Goal: Find specific page/section: Find specific page/section

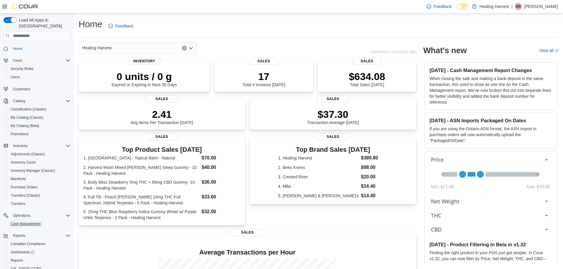
drag, startPoint x: 28, startPoint y: 216, endPoint x: 62, endPoint y: 206, distance: 35.8
click at [28, 222] on span "Cash Management" at bounding box center [26, 224] width 30 height 5
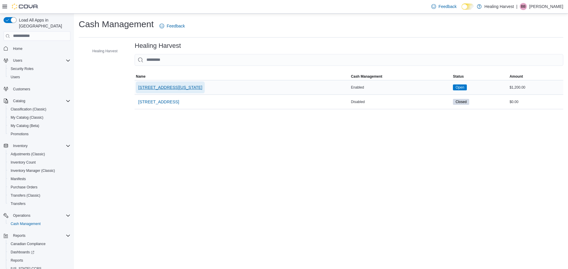
click at [149, 86] on span "[STREET_ADDRESS][US_STATE]" at bounding box center [170, 88] width 64 height 6
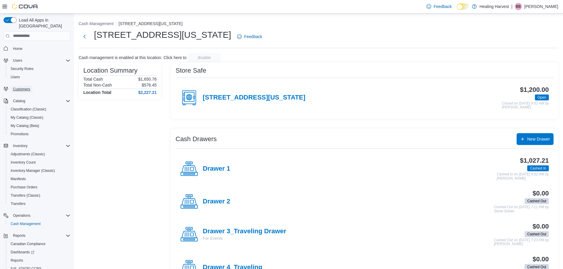
click at [22, 87] on span "Customers" at bounding box center [21, 89] width 17 height 5
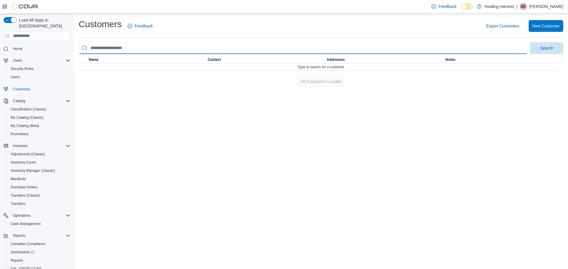
click at [132, 48] on input "search" at bounding box center [303, 48] width 449 height 12
type input "*****"
click at [530, 42] on button "Search" at bounding box center [546, 48] width 33 height 12
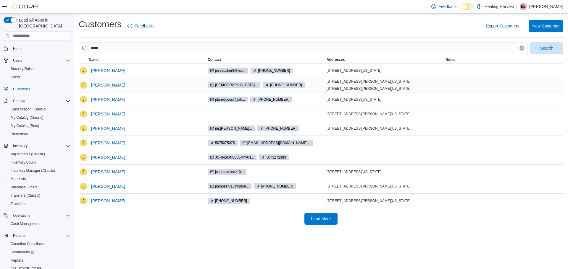
click at [224, 83] on span "[DEMOGRAPHIC_DATA]..." at bounding box center [236, 84] width 43 height 5
